Goal: Check status: Check status

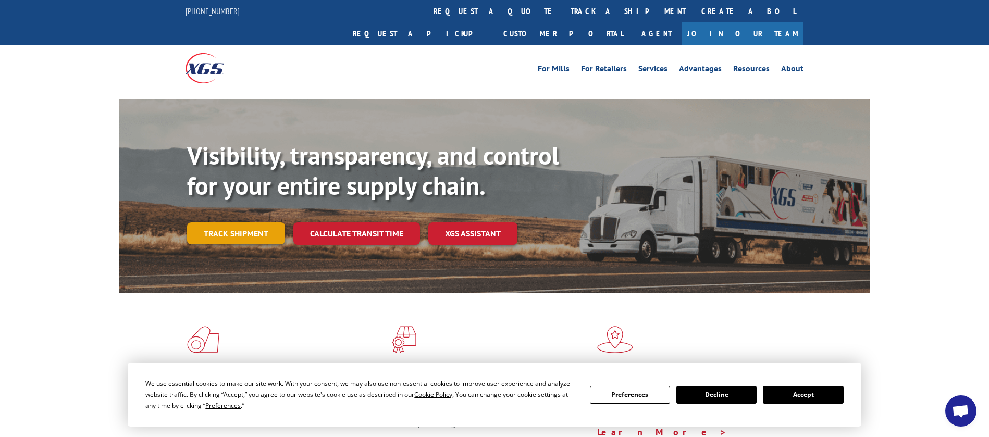
click at [223, 223] on link "Track shipment" at bounding box center [236, 234] width 98 height 22
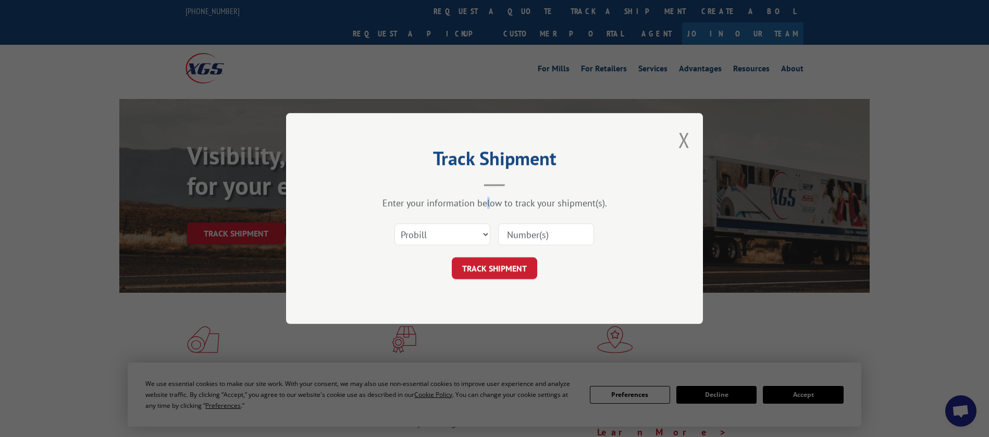
click at [488, 199] on div "Enter your information below to track your shipment(s)." at bounding box center [494, 203] width 313 height 12
click at [553, 231] on input at bounding box center [546, 235] width 96 height 22
paste input "17207731BOL"
type input "17207731BOL"
click button "TRACK SHIPMENT" at bounding box center [494, 268] width 85 height 22
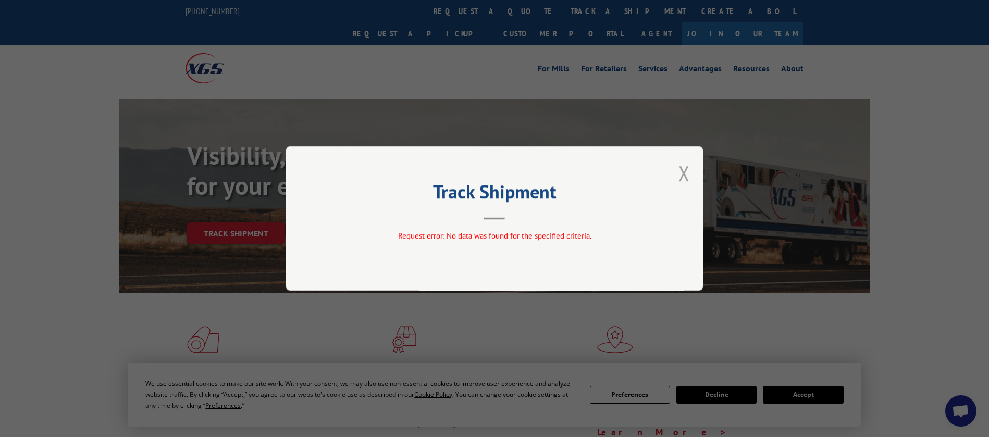
drag, startPoint x: 693, startPoint y: 176, endPoint x: 687, endPoint y: 176, distance: 5.8
click at [690, 176] on div "Track Shipment Request error: No data was found for the specified criteria." at bounding box center [494, 218] width 417 height 144
click at [684, 176] on button "Close modal" at bounding box center [683, 173] width 11 height 28
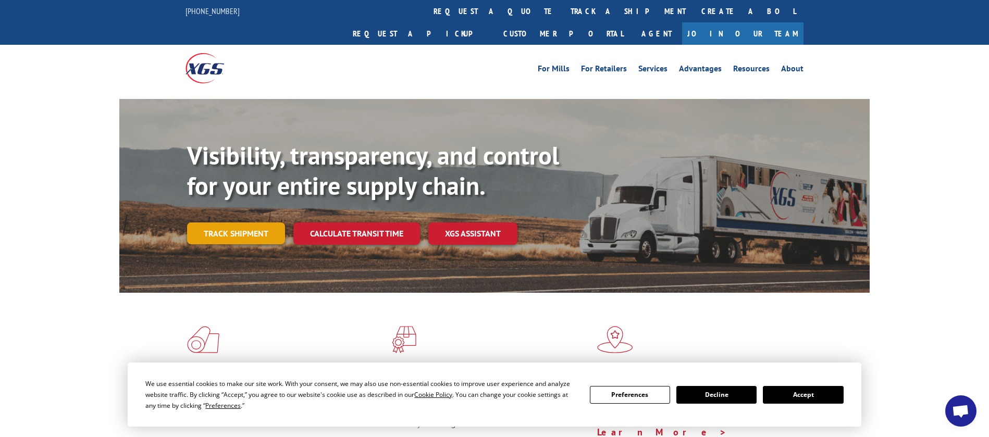
click at [252, 223] on link "Track shipment" at bounding box center [236, 234] width 98 height 22
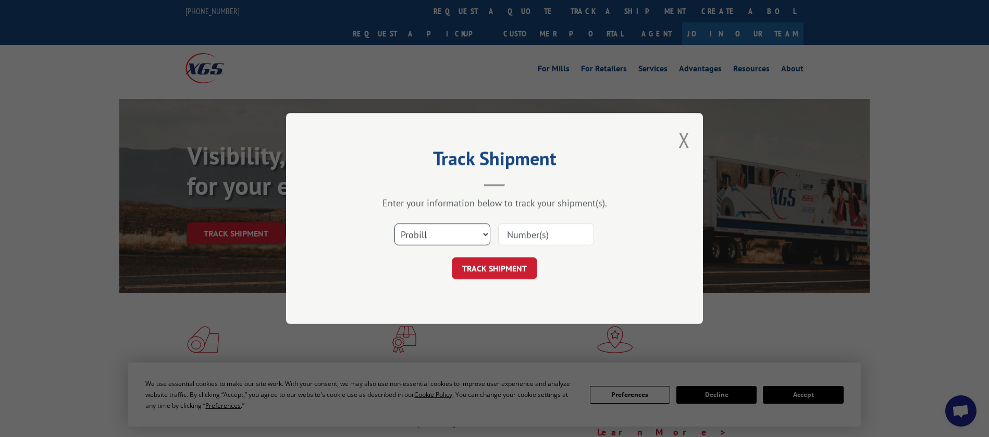
click at [458, 239] on select "Select category... Probill BOL PO" at bounding box center [442, 235] width 96 height 22
select select "bol"
click at [394, 224] on select "Select category... Probill BOL PO" at bounding box center [442, 235] width 96 height 22
click at [574, 237] on input at bounding box center [546, 235] width 96 height 22
paste input "17207731BOL"
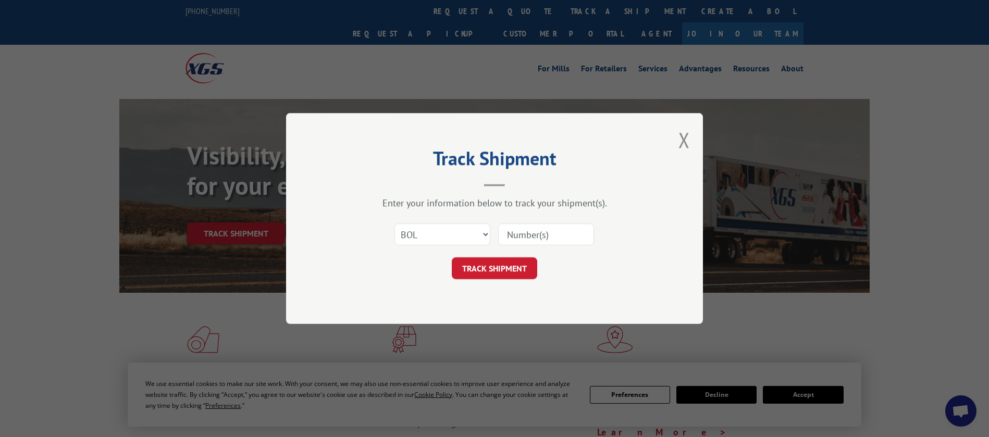
type input "17207731BOL"
click button "TRACK SHIPMENT" at bounding box center [494, 268] width 85 height 22
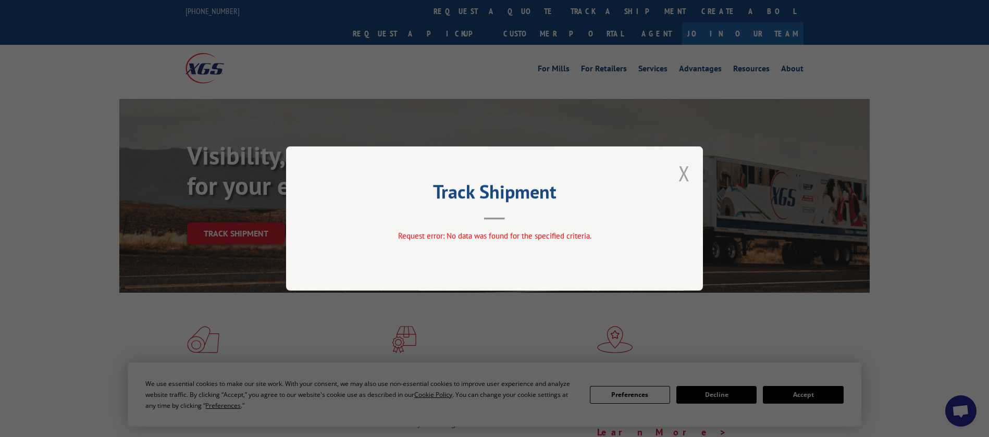
click at [682, 167] on button "Close modal" at bounding box center [683, 173] width 11 height 28
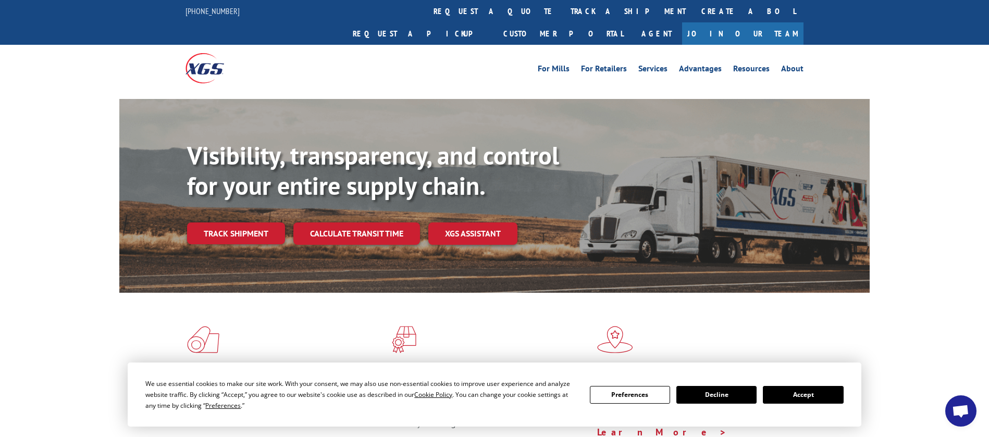
click at [246, 223] on div "Visibility, transparency, and control for your entire supply chain. Track shipm…" at bounding box center [528, 213] width 683 height 145
click at [246, 223] on link "Track shipment" at bounding box center [236, 234] width 98 height 22
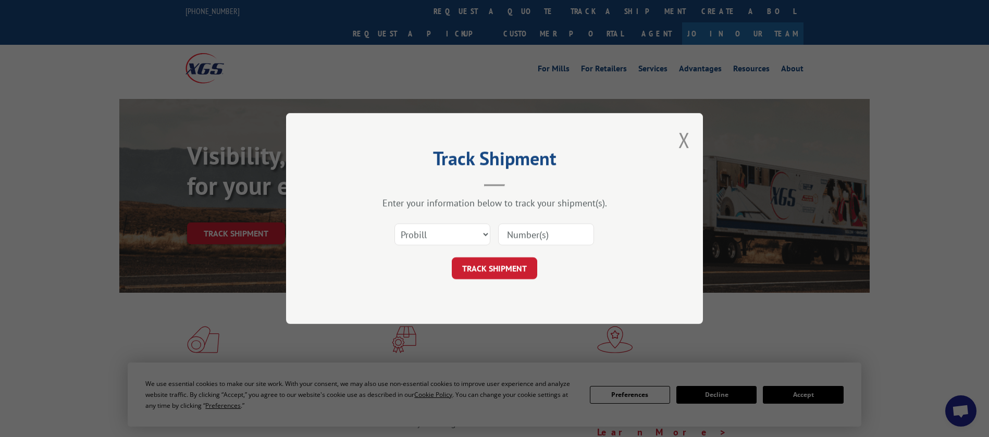
click at [525, 230] on input at bounding box center [546, 235] width 96 height 22
paste input "17207731BOL"
type input "17207731BOL"
click at [419, 240] on select "Select category... Probill BOL PO" at bounding box center [442, 235] width 96 height 22
select select "po"
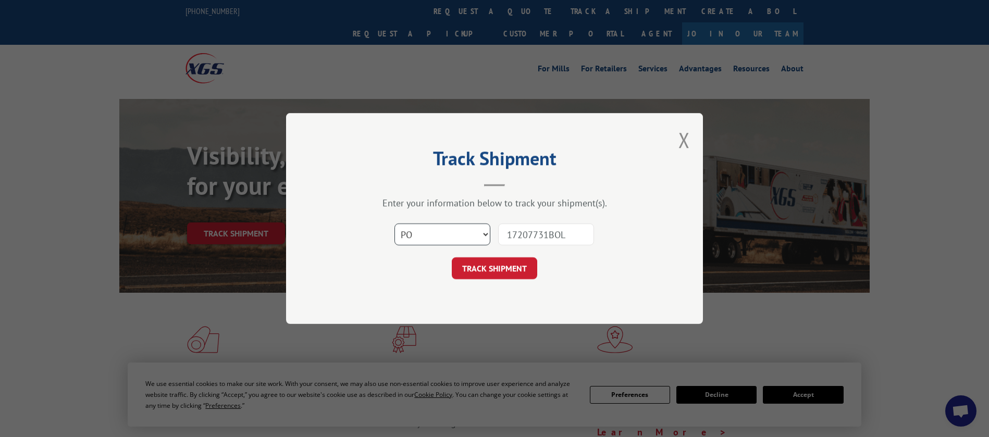
click at [394, 224] on select "Select category... Probill BOL PO" at bounding box center [442, 235] width 96 height 22
click at [505, 280] on div "Track Shipment Enter your information below to track your shipment(s). Select c…" at bounding box center [494, 218] width 417 height 211
click at [508, 269] on button "TRACK SHIPMENT" at bounding box center [494, 268] width 85 height 22
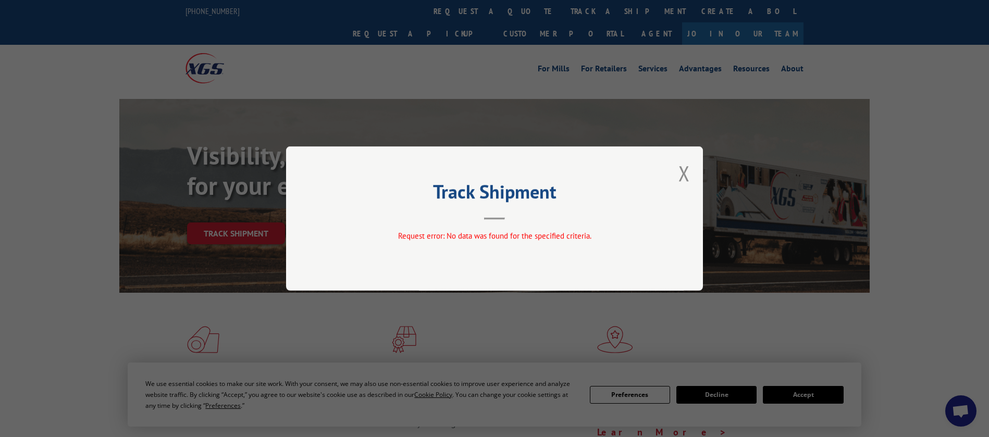
click at [687, 181] on button "Close modal" at bounding box center [683, 173] width 11 height 28
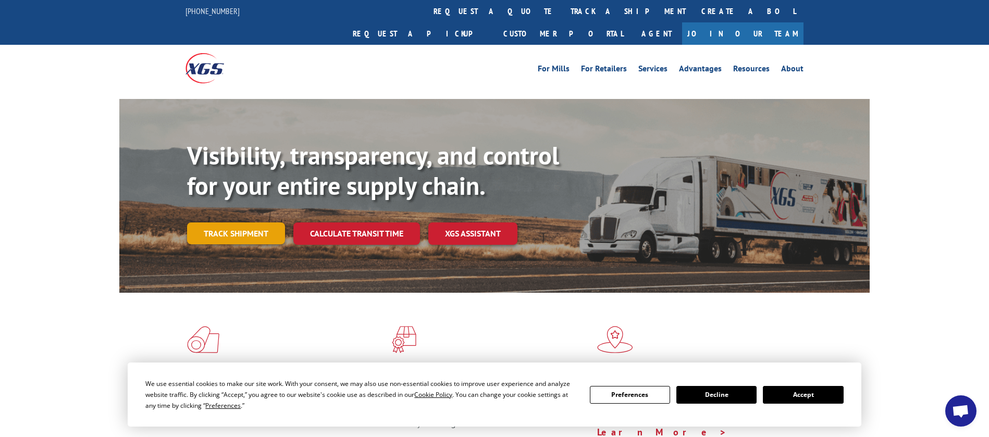
click at [219, 223] on link "Track shipment" at bounding box center [236, 234] width 98 height 22
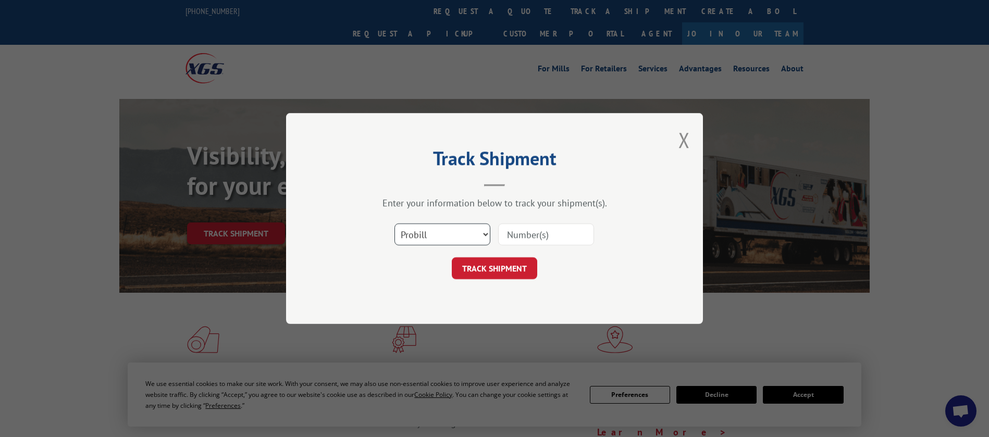
click at [474, 231] on select "Select category... Probill BOL PO" at bounding box center [442, 235] width 96 height 22
select select "bol"
click at [394, 224] on select "Select category... Probill BOL PO" at bounding box center [442, 235] width 96 height 22
click at [565, 227] on input at bounding box center [546, 235] width 96 height 22
click at [562, 233] on input at bounding box center [546, 235] width 96 height 22
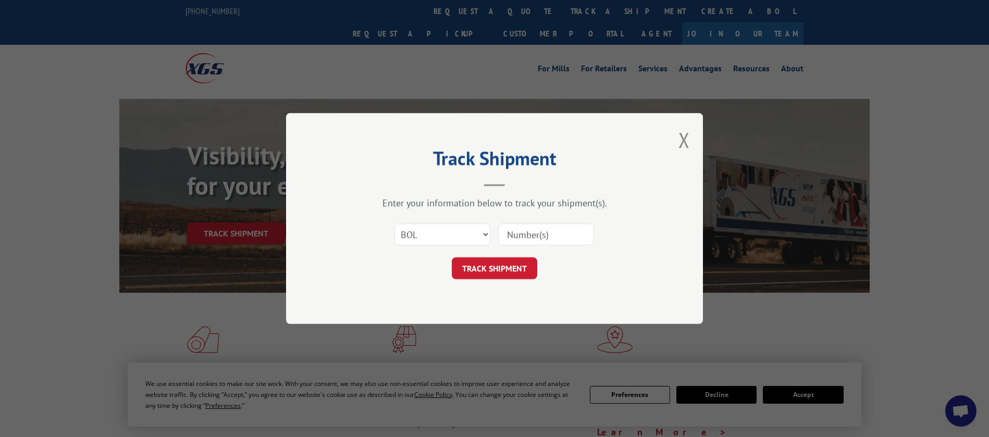
paste input "17207731"
type input "17207731"
click button "TRACK SHIPMENT" at bounding box center [494, 268] width 85 height 22
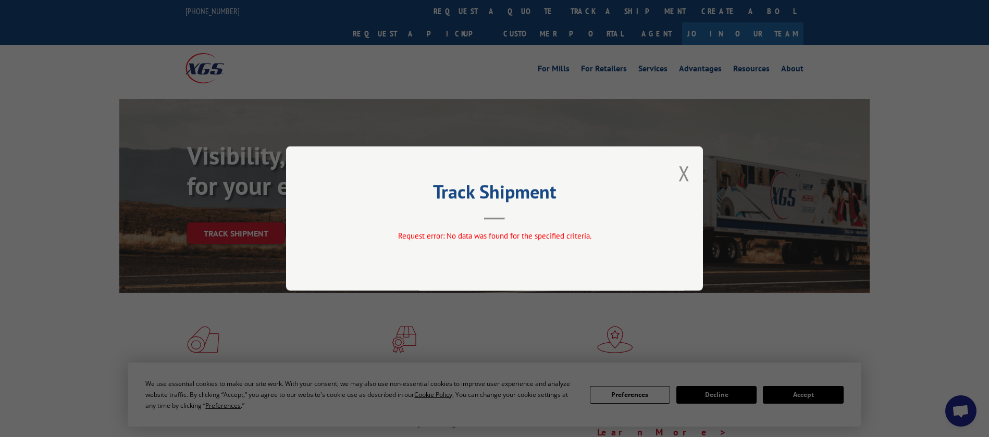
click at [679, 193] on div "Track Shipment Request error: No data was found for the specified criteria." at bounding box center [494, 218] width 417 height 144
click at [683, 178] on button "Close modal" at bounding box center [683, 173] width 11 height 28
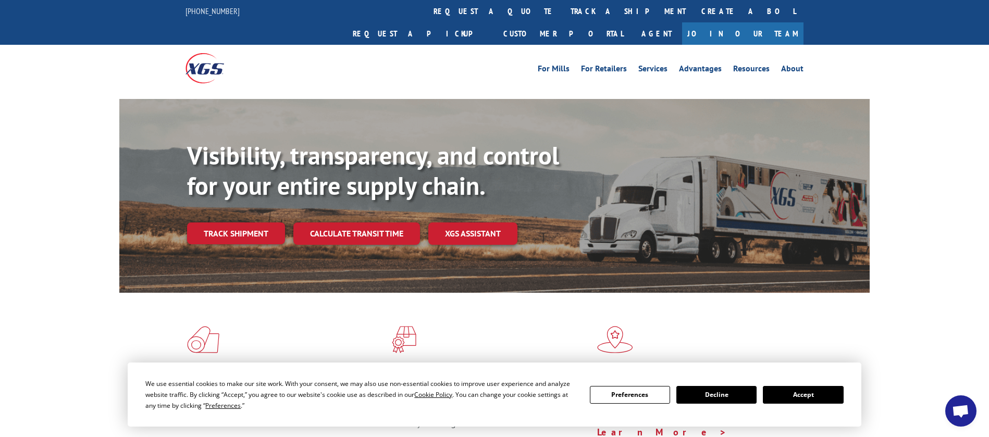
click at [962, 405] on span "Open chat" at bounding box center [960, 412] width 17 height 15
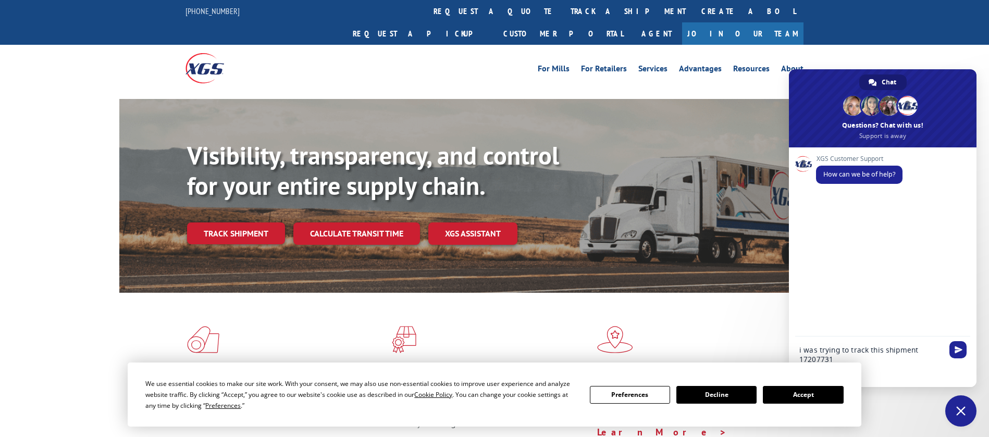
click at [849, 351] on textarea "i was trying to track this shipment 17207731" at bounding box center [871, 354] width 144 height 19
click at [850, 361] on textarea "i was trying to track this shipment 17207731" at bounding box center [871, 354] width 144 height 19
type textarea "i was trying to track this shipment 17207731BOL"
click at [953, 360] on div "i was trying to track this shipment 17207731BOL" at bounding box center [883, 352] width 188 height 30
click at [954, 352] on span "Send" at bounding box center [957, 349] width 17 height 17
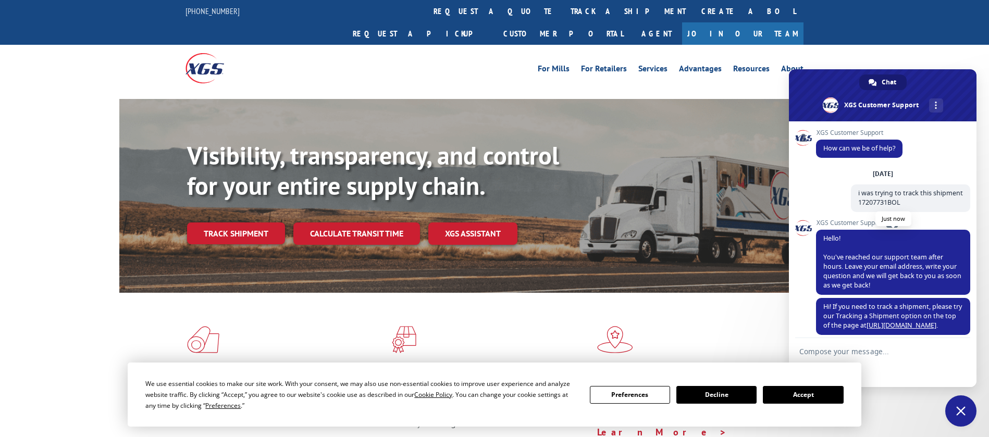
scroll to position [31, 0]
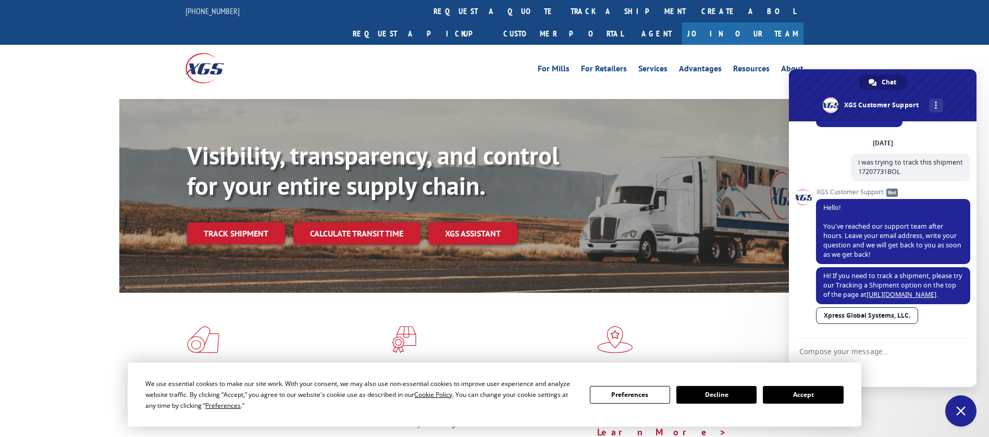
click at [869, 359] on form at bounding box center [871, 352] width 144 height 28
click at [880, 348] on textarea "Compose your message..." at bounding box center [871, 351] width 144 height 9
type textarea "ty"
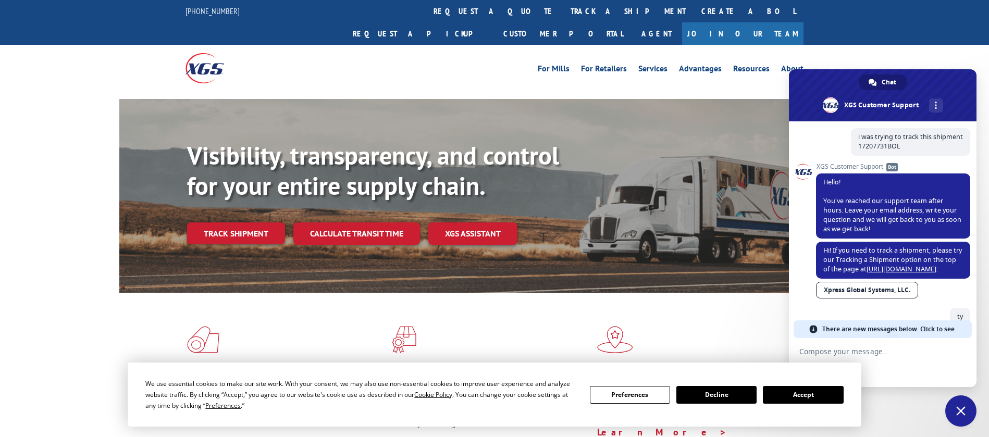
scroll to position [64, 0]
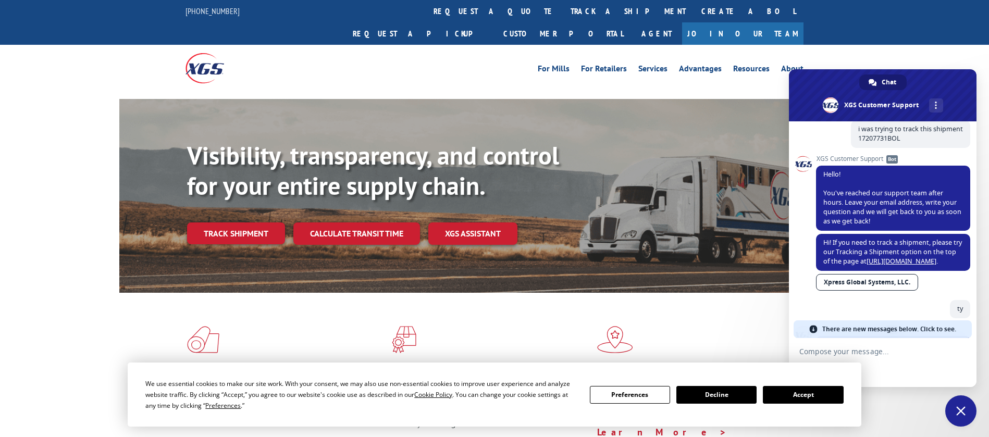
click at [901, 333] on span "There are new messages below. Click to see." at bounding box center [889, 329] width 134 height 18
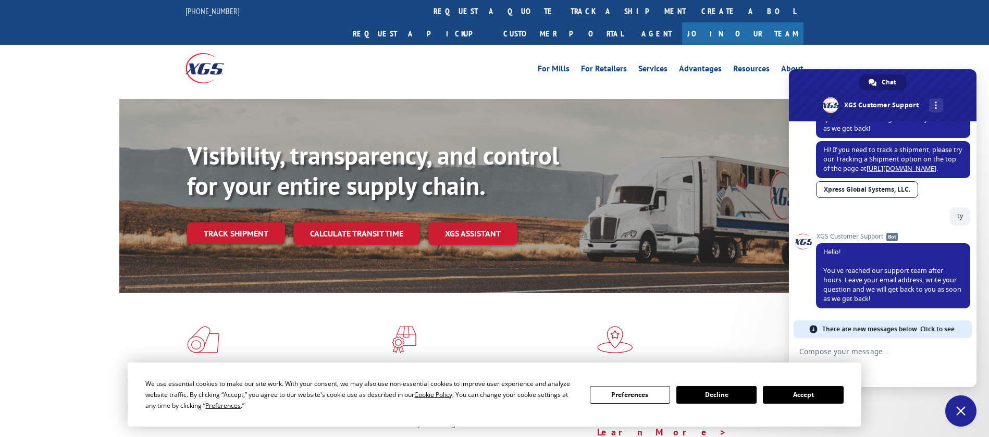
scroll to position [104, 0]
